Goal: Find contact information: Find contact information

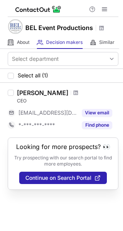
click at [86, 77] on div "Select all (1)" at bounding box center [61, 76] width 123 height 14
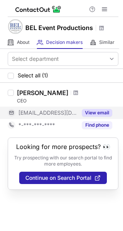
click at [98, 113] on button "View email" at bounding box center [97, 113] width 30 height 8
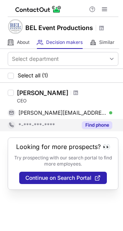
click at [102, 124] on button "Find phone" at bounding box center [97, 125] width 30 height 8
